Goal: Task Accomplishment & Management: Complete application form

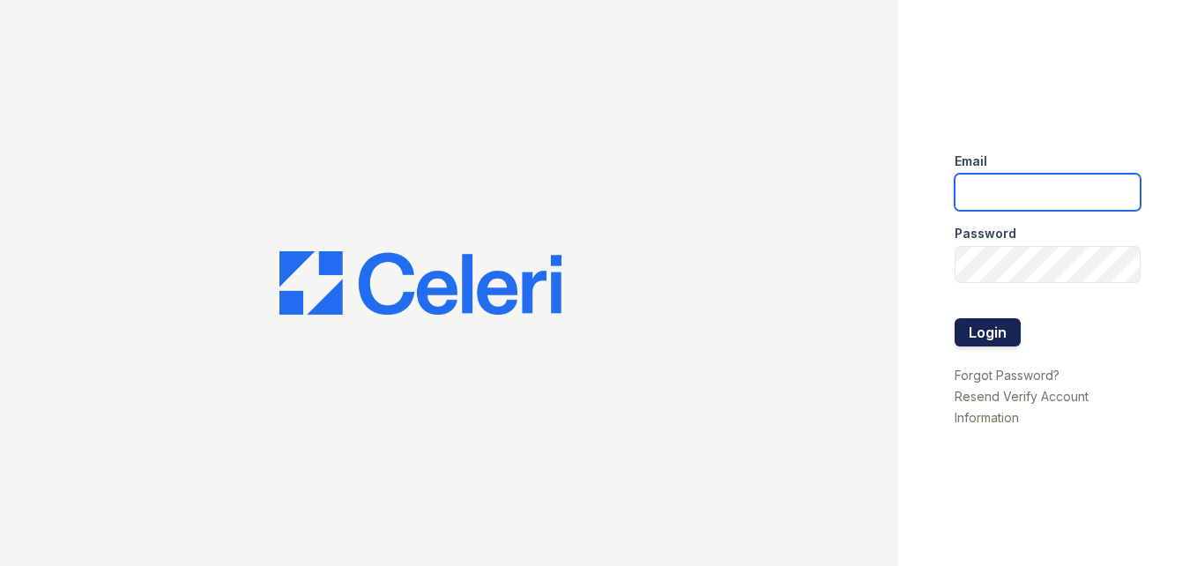
type input "[DOMAIN_NAME][EMAIL_ADDRESS][DOMAIN_NAME]"
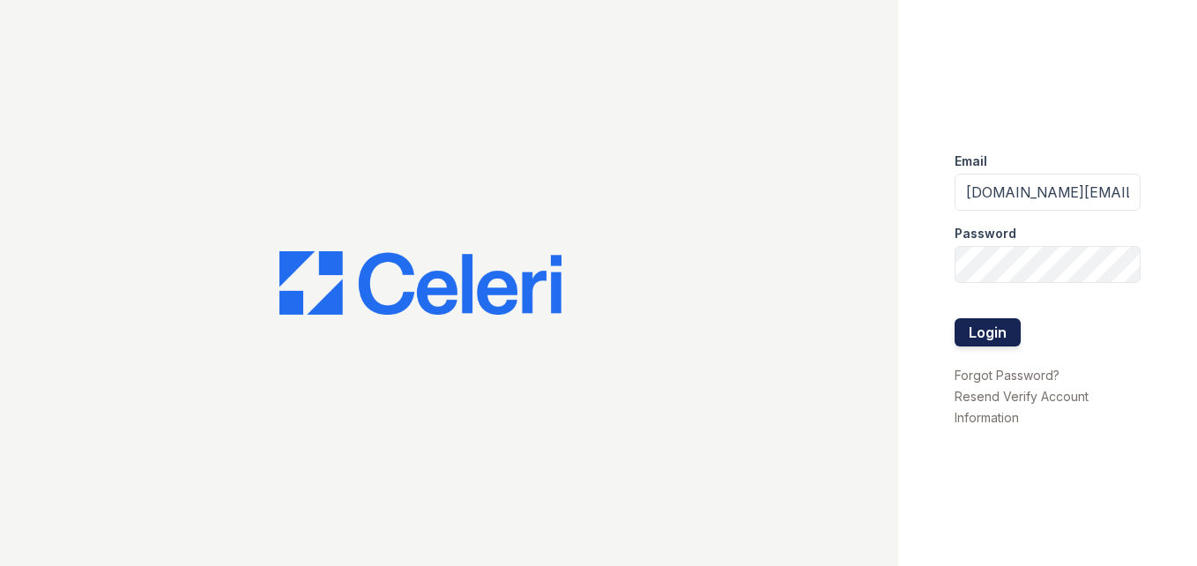
click at [1014, 331] on button "Login" at bounding box center [987, 332] width 66 height 28
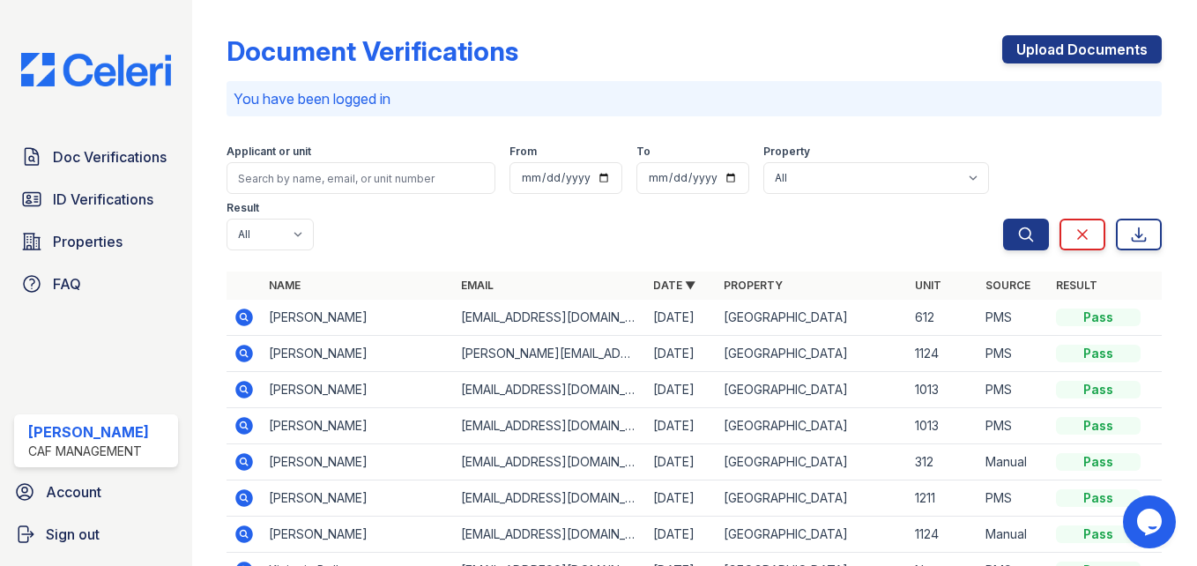
click at [1112, 63] on div "Upload Documents" at bounding box center [1082, 58] width 160 height 46
click at [1104, 51] on link "Upload Documents" at bounding box center [1082, 49] width 160 height 28
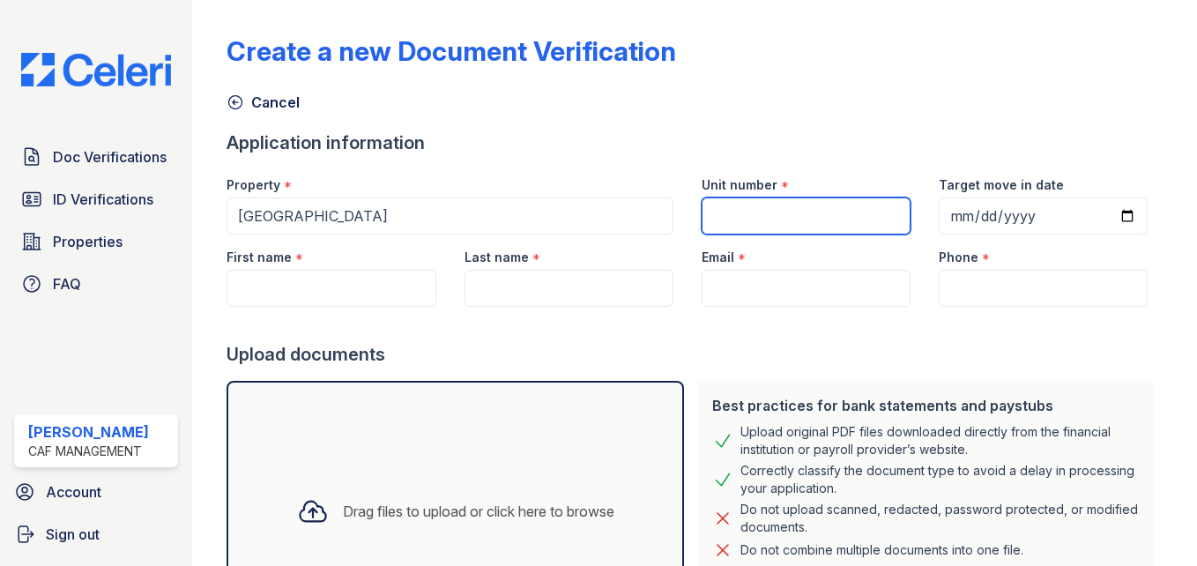
drag, startPoint x: 712, startPoint y: 212, endPoint x: 732, endPoint y: 222, distance: 22.9
click at [726, 222] on input "Unit number" at bounding box center [806, 215] width 209 height 37
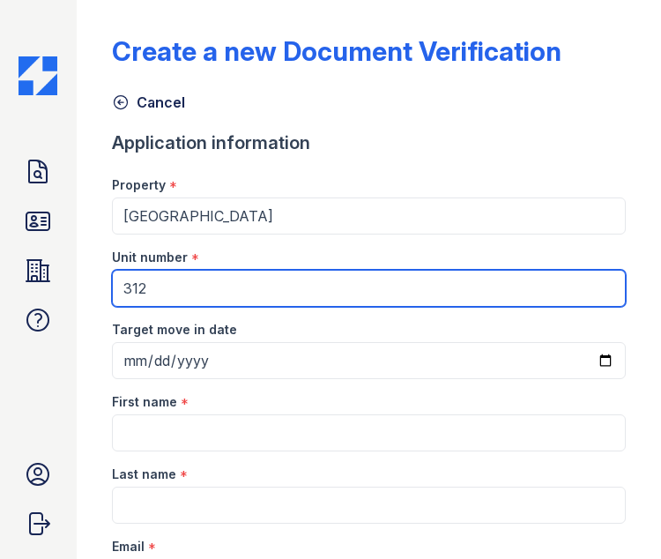
type input "312"
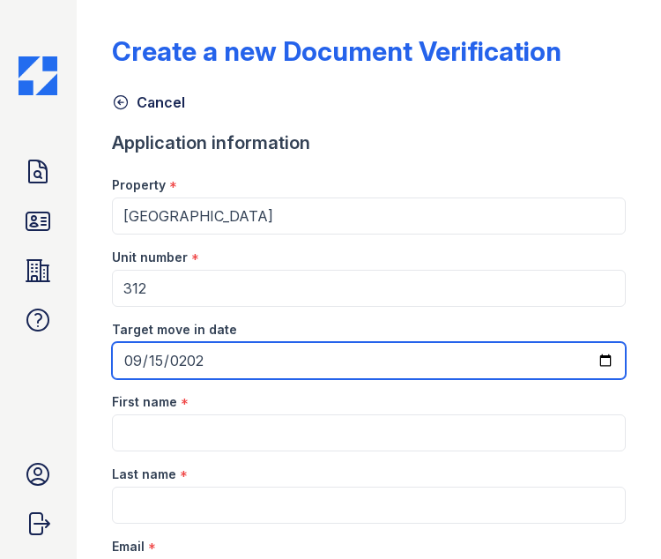
type input "2025-09-15"
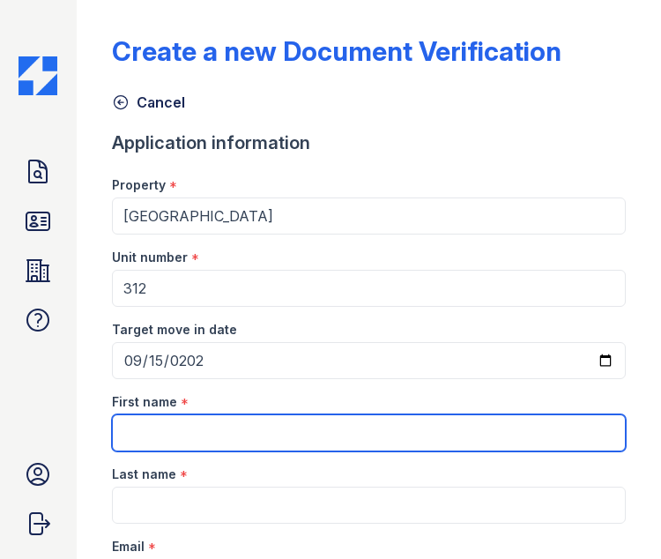
click at [217, 429] on input "First name" at bounding box center [369, 432] width 515 height 37
type input "Elvis"
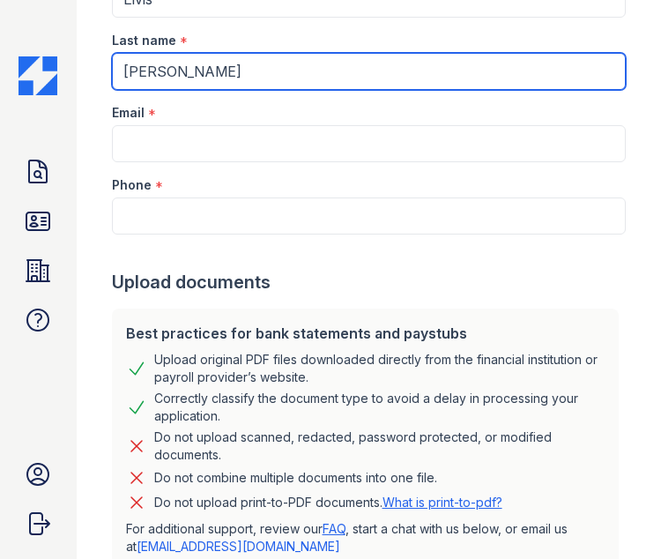
scroll to position [441, 0]
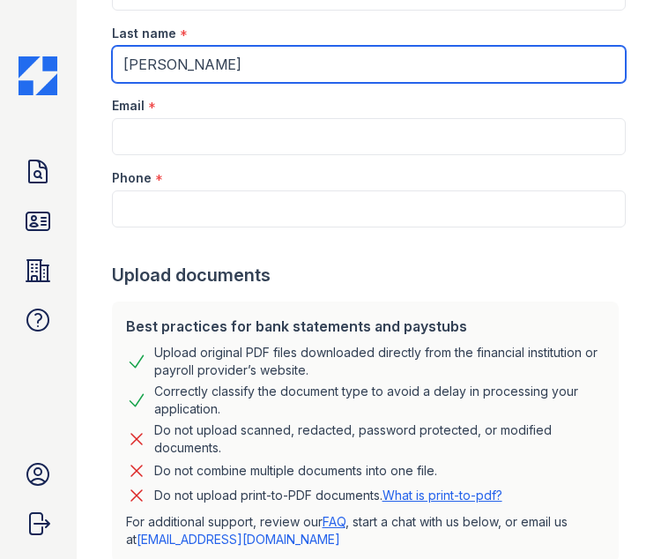
type input "Cruz Vasquez"
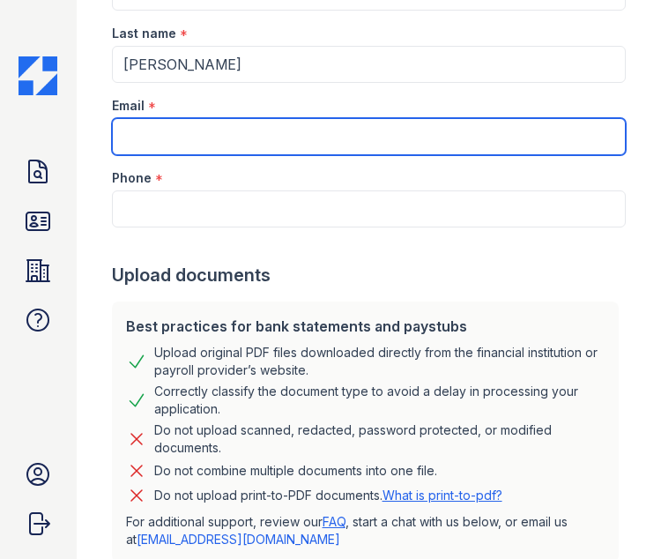
paste input "elvisyoanv@gmail.com"
type input "elvisyoanv@gmail.com"
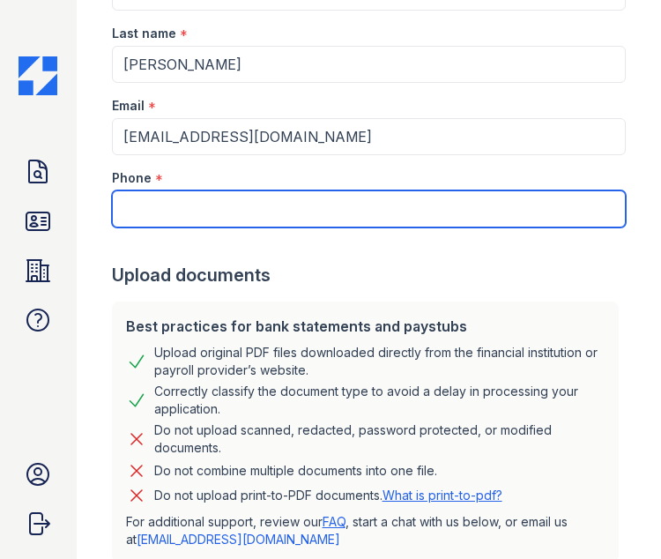
click at [194, 200] on input "Phone" at bounding box center [369, 208] width 515 height 37
paste input "(214) 478-0079"
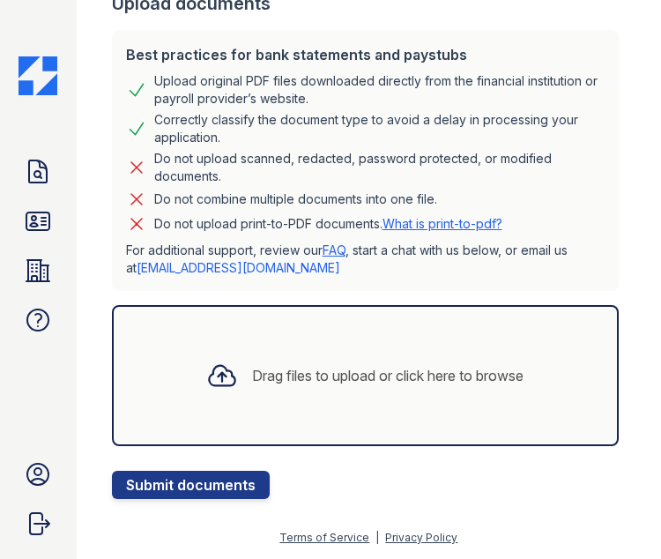
type input "(214) 478-0079"
click at [252, 367] on div "Drag files to upload or click here to browse" at bounding box center [387, 375] width 271 height 21
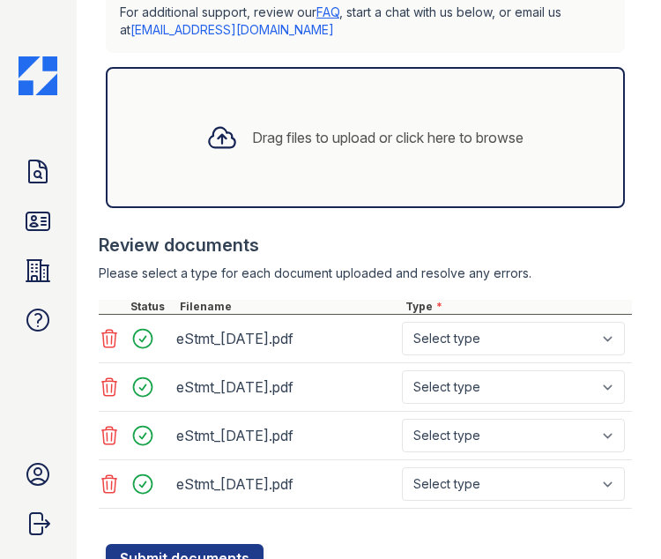
scroll to position [1009, 0]
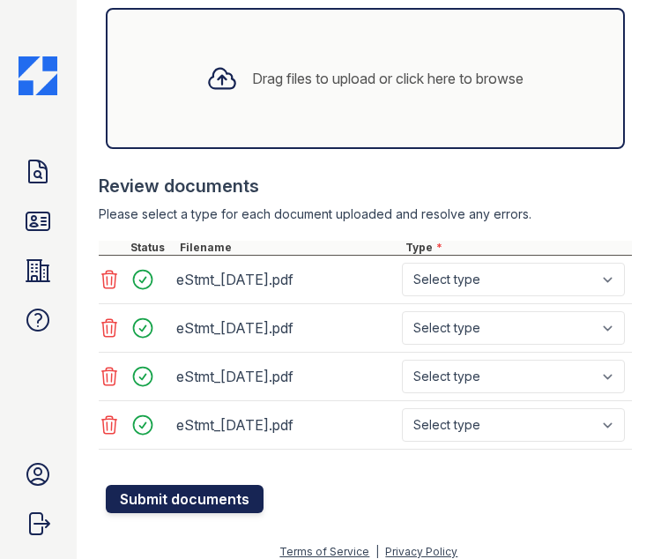
click at [136, 485] on button "Submit documents" at bounding box center [185, 499] width 158 height 28
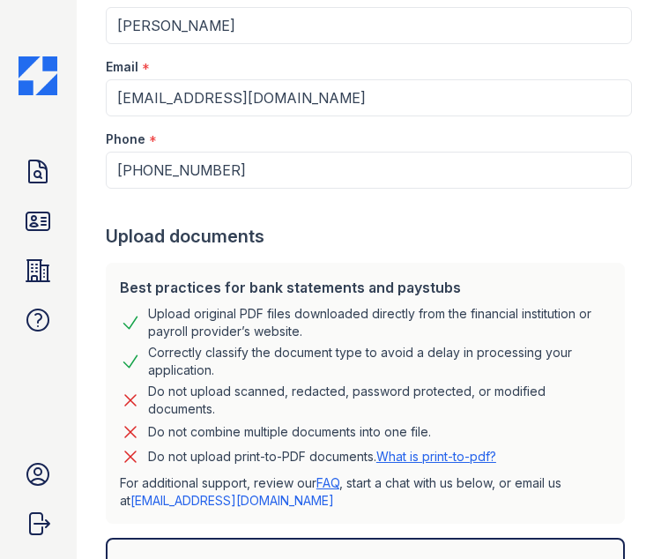
scroll to position [1058, 0]
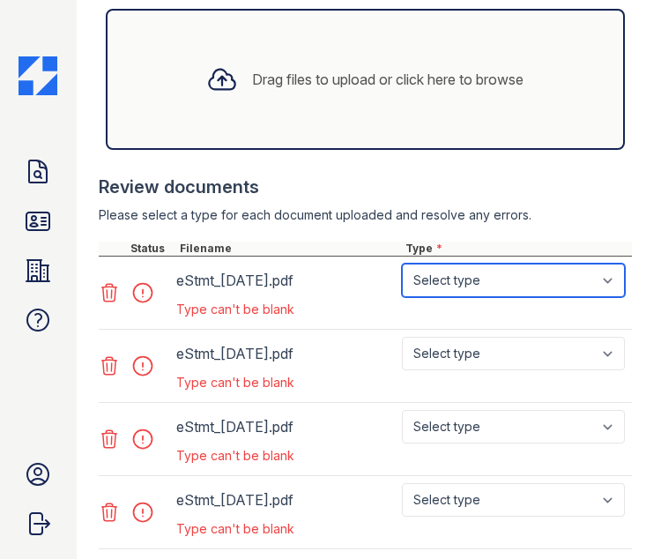
click at [470, 264] on select "Select type Paystub Bank Statement Offer Letter Tax Documents Benefit Award Let…" at bounding box center [513, 280] width 223 height 33
select select "bank_statement"
click at [402, 264] on select "Select type Paystub Bank Statement Offer Letter Tax Documents Benefit Award Let…" at bounding box center [513, 280] width 223 height 33
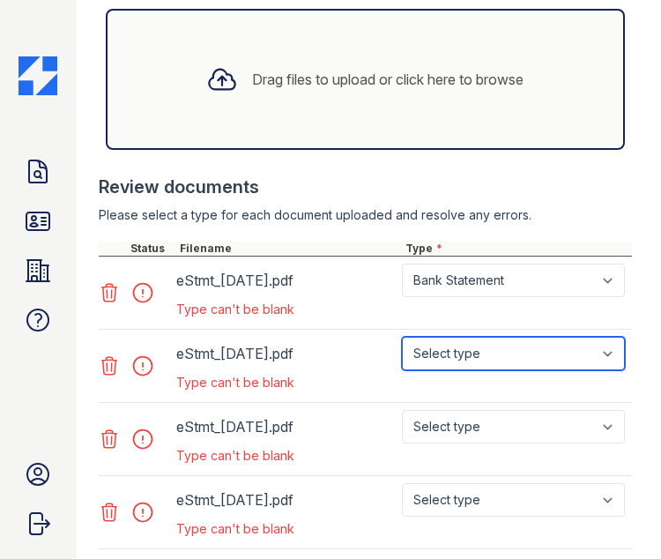
drag, startPoint x: 465, startPoint y: 339, endPoint x: 466, endPoint y: 350, distance: 10.6
click at [464, 339] on select "Select type Paystub Bank Statement Offer Letter Tax Documents Benefit Award Let…" at bounding box center [513, 353] width 223 height 33
select select "bank_statement"
click at [402, 337] on select "Select type Paystub Bank Statement Offer Letter Tax Documents Benefit Award Let…" at bounding box center [513, 353] width 223 height 33
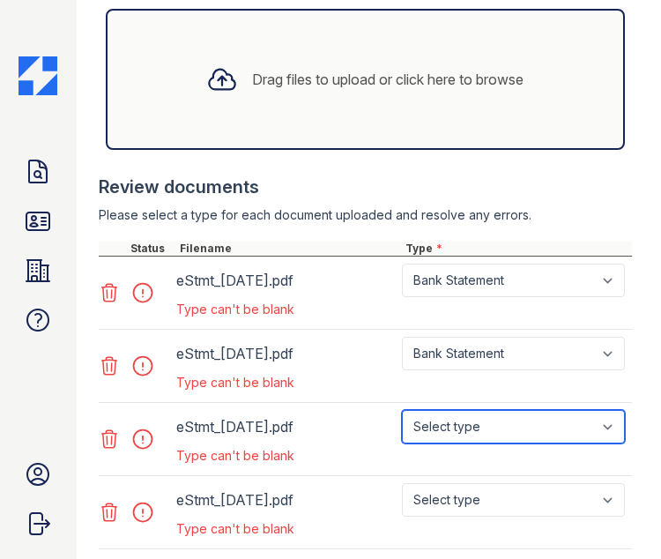
click at [456, 410] on select "Select type Paystub Bank Statement Offer Letter Tax Documents Benefit Award Let…" at bounding box center [513, 426] width 223 height 33
select select "bank_statement"
click at [402, 410] on select "Select type Paystub Bank Statement Offer Letter Tax Documents Benefit Award Let…" at bounding box center [513, 426] width 223 height 33
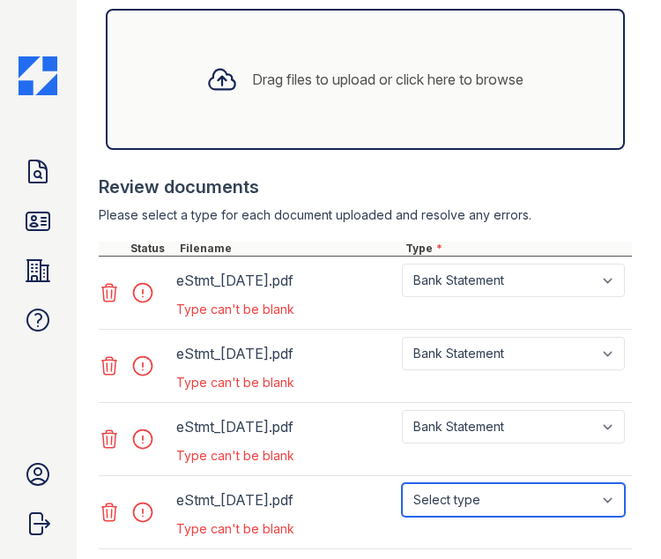
drag, startPoint x: 471, startPoint y: 489, endPoint x: 481, endPoint y: 468, distance: 23.6
click at [471, 491] on select "Select type Paystub Bank Statement Offer Letter Tax Documents Benefit Award Let…" at bounding box center [513, 499] width 223 height 33
select select "bank_statement"
click at [402, 483] on select "Select type Paystub Bank Statement Offer Letter Tax Documents Benefit Award Let…" at bounding box center [513, 499] width 223 height 33
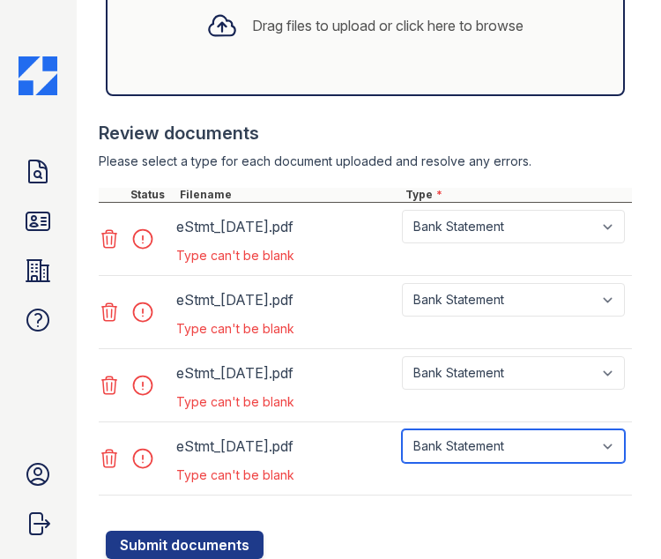
scroll to position [1157, 0]
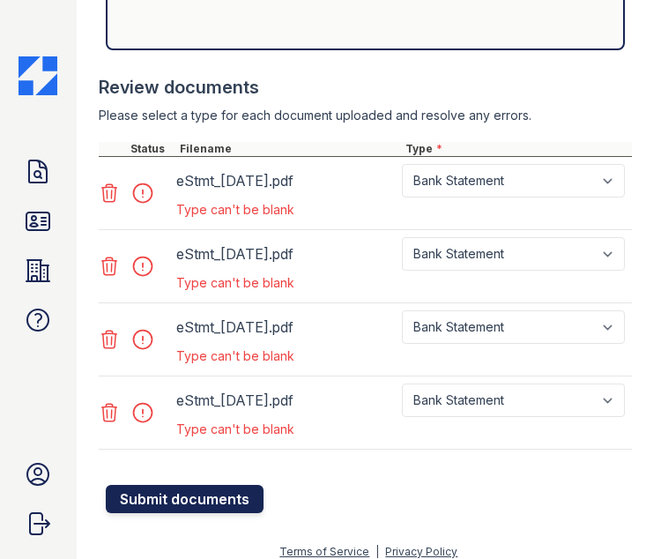
click at [226, 485] on button "Submit documents" at bounding box center [185, 499] width 158 height 28
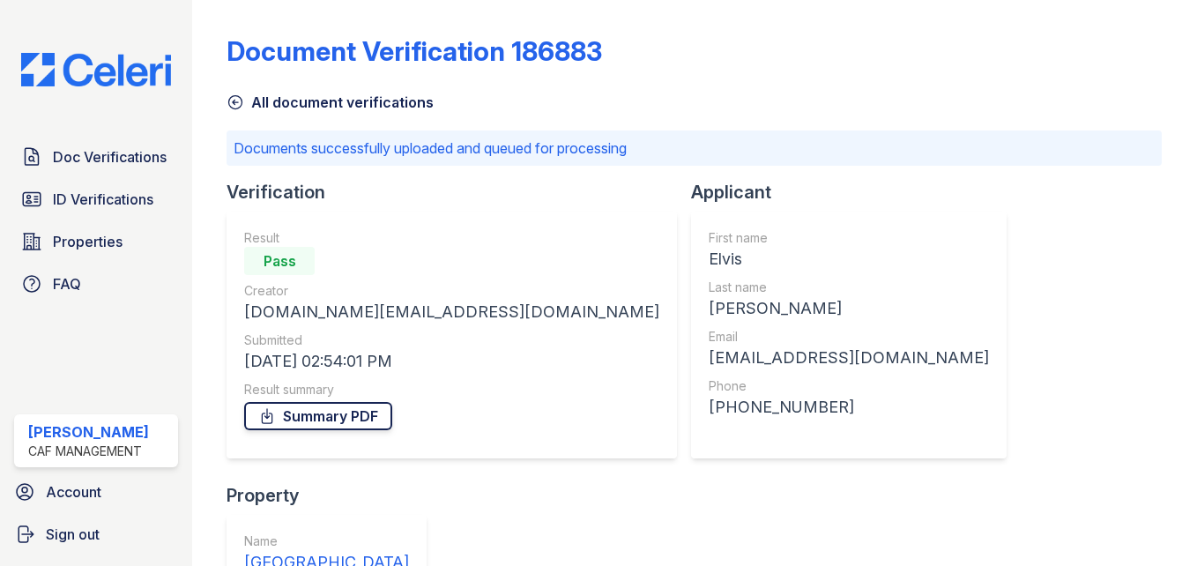
click at [323, 419] on link "Summary PDF" at bounding box center [318, 416] width 148 height 28
